Goal: Task Accomplishment & Management: Manage account settings

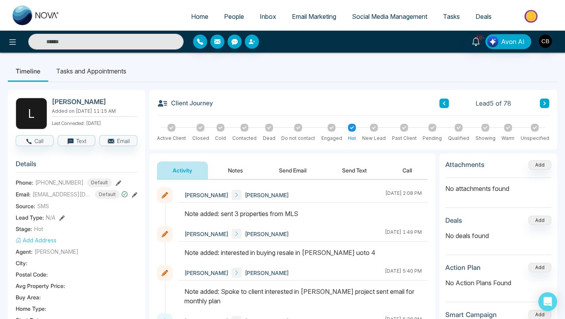
click at [225, 16] on span "People" at bounding box center [234, 17] width 20 height 8
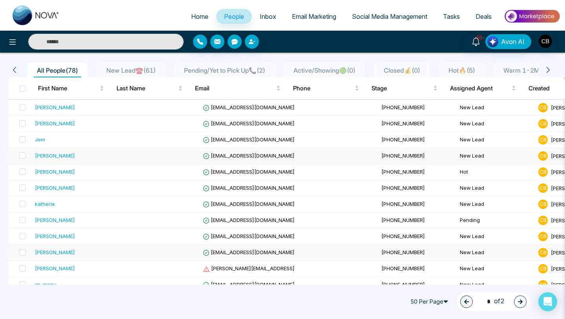
scroll to position [87, 0]
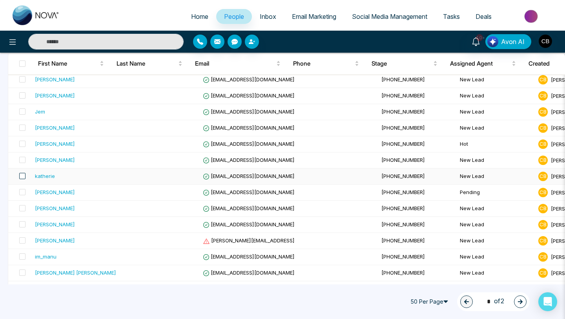
click at [24, 176] on span at bounding box center [22, 176] width 6 height 6
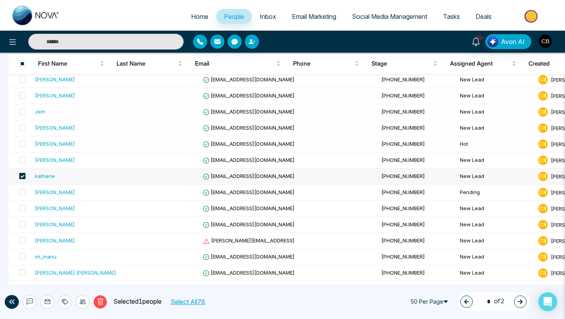
click at [51, 175] on div "katherie" at bounding box center [45, 176] width 20 height 8
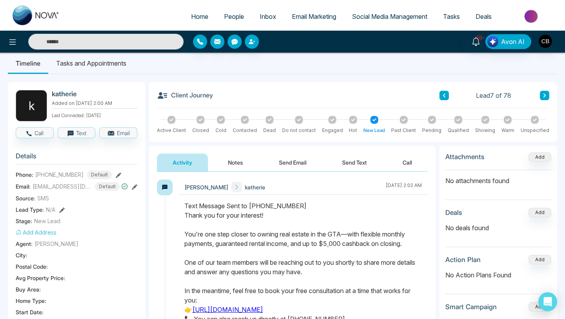
scroll to position [7, 0]
click at [235, 162] on button "Notes" at bounding box center [235, 163] width 46 height 18
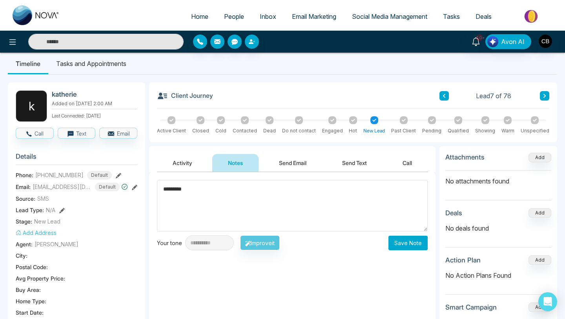
type textarea "*********"
click at [406, 242] on button "Save Note" at bounding box center [408, 242] width 39 height 15
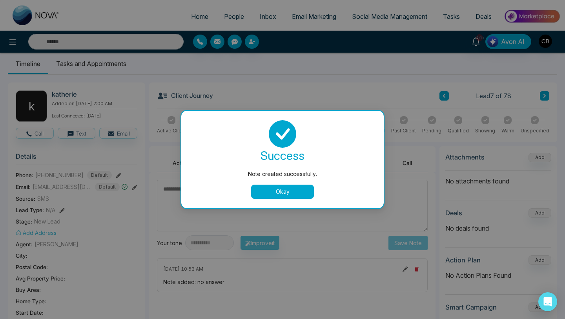
click at [286, 188] on button "Okay" at bounding box center [282, 191] width 63 height 14
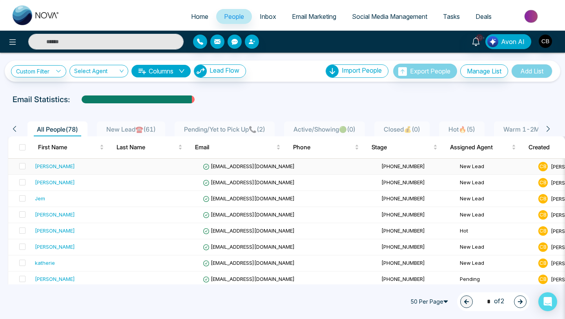
click at [213, 166] on span "[EMAIL_ADDRESS][DOMAIN_NAME]" at bounding box center [249, 166] width 92 height 6
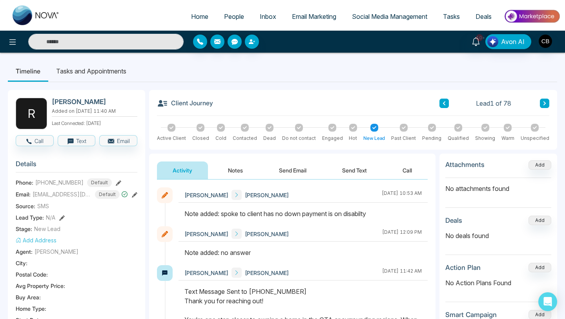
click at [270, 125] on div at bounding box center [270, 128] width 8 height 8
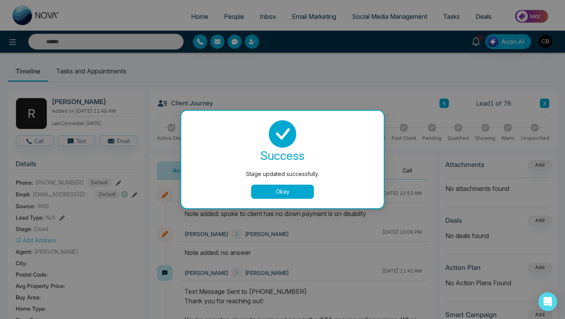
click at [283, 191] on button "Okay" at bounding box center [282, 191] width 63 height 14
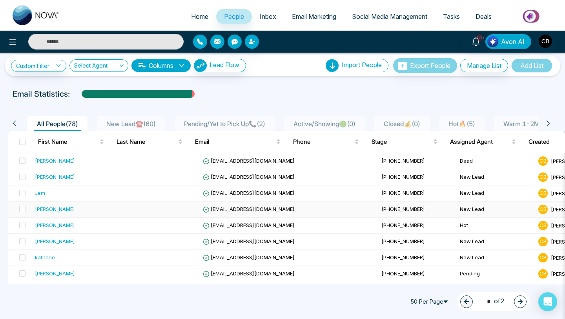
scroll to position [6, 0]
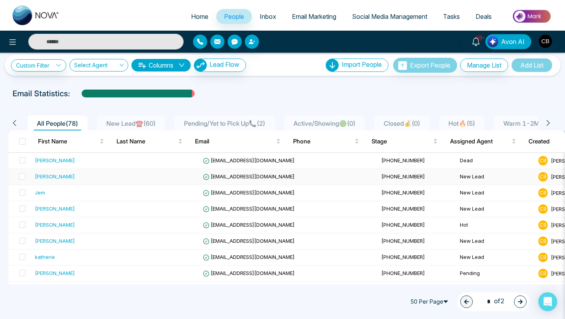
click at [64, 175] on div "[PERSON_NAME]" at bounding box center [55, 176] width 40 height 8
